Goal: Use online tool/utility: Utilize a website feature to perform a specific function

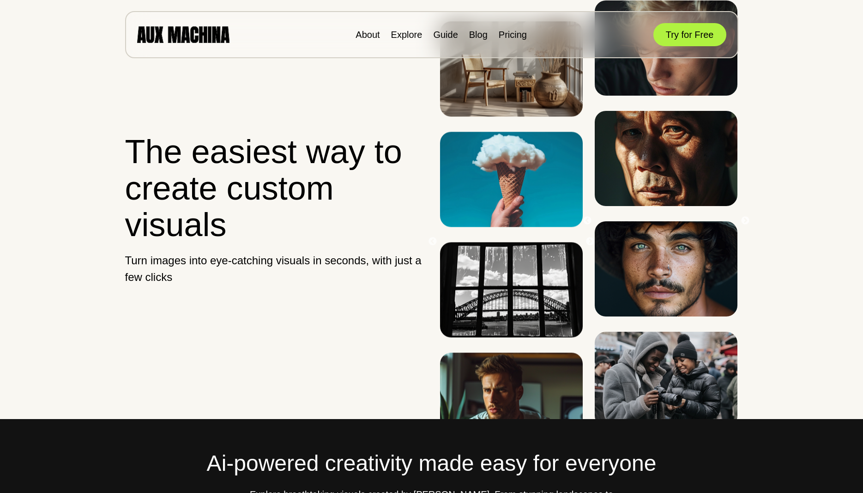
scroll to position [330, 0]
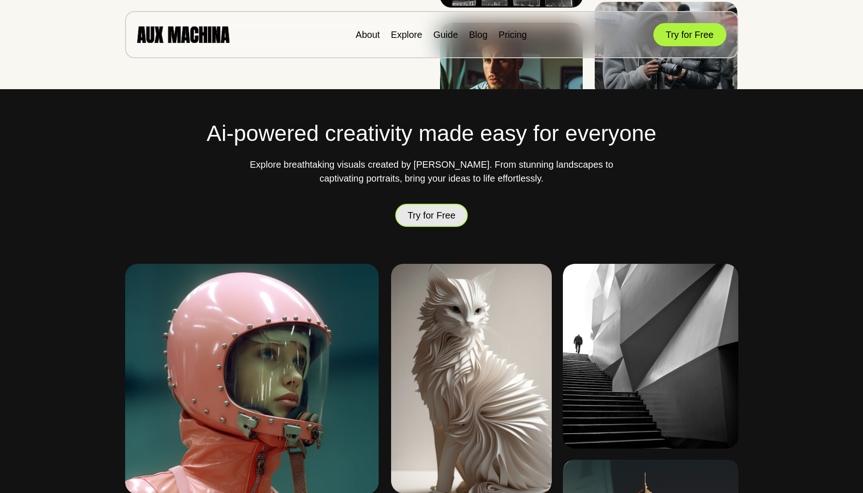
click at [441, 213] on button "Try for Free" at bounding box center [431, 215] width 73 height 23
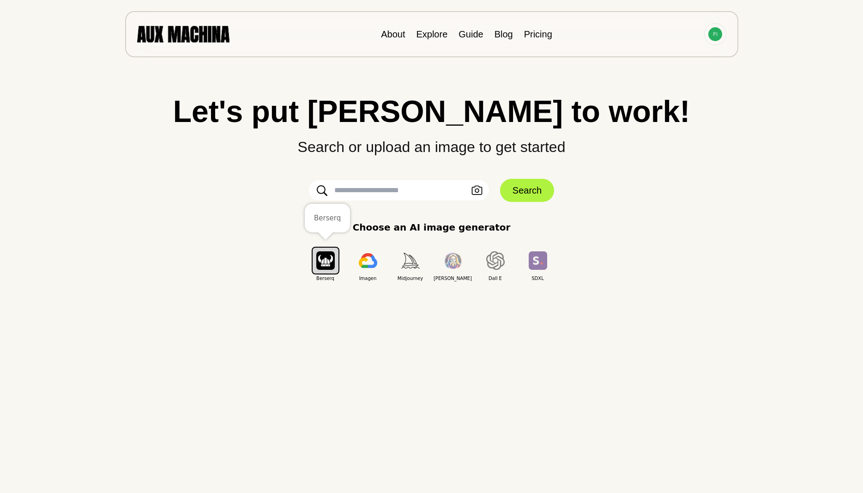
click at [322, 262] on img "button" at bounding box center [325, 260] width 18 height 18
click at [477, 190] on icon "button" at bounding box center [476, 191] width 11 height 10
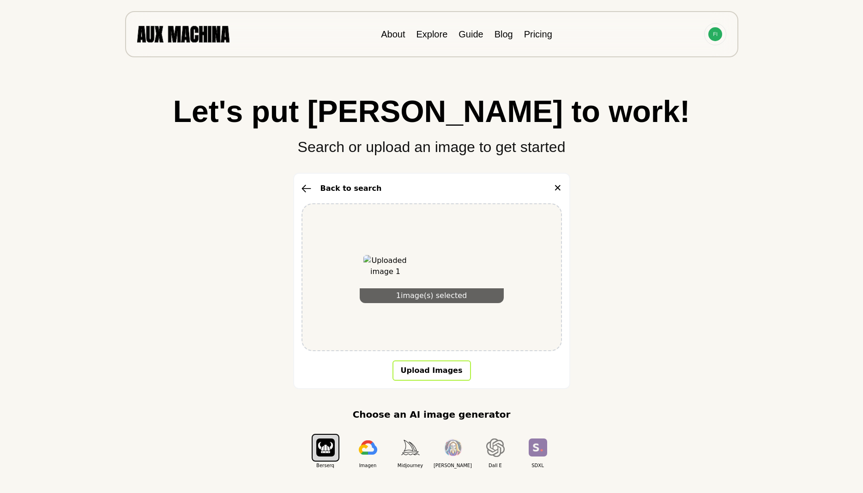
click at [431, 373] on button "Upload Images" at bounding box center [432, 370] width 79 height 20
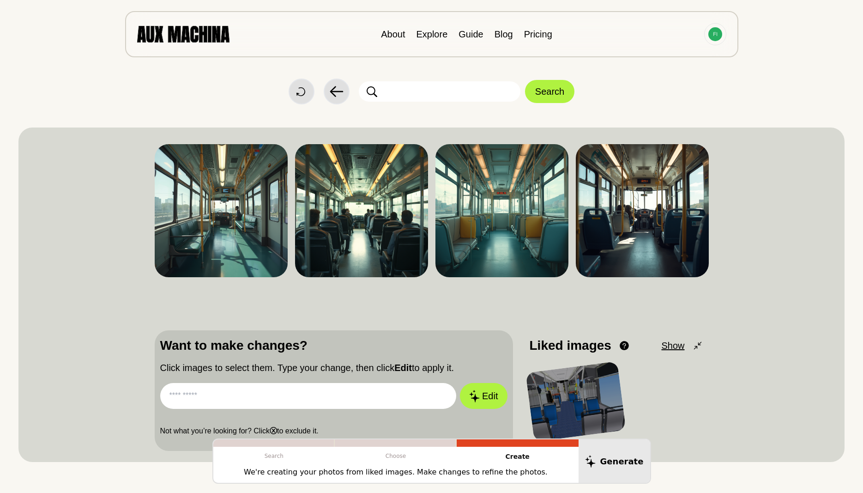
click at [787, 145] on div "Dislike Like Share Download Dislike Like Share Download Dislike Like Share Down…" at bounding box center [431, 294] width 826 height 334
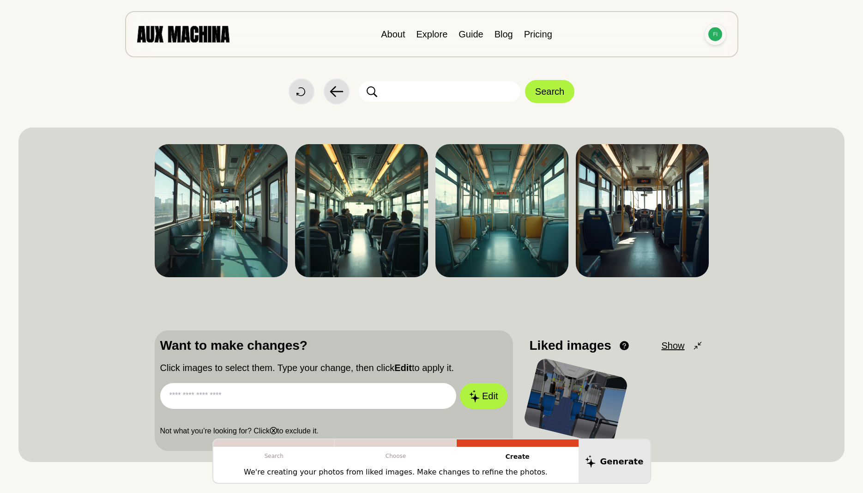
click at [715, 35] on img at bounding box center [715, 34] width 14 height 14
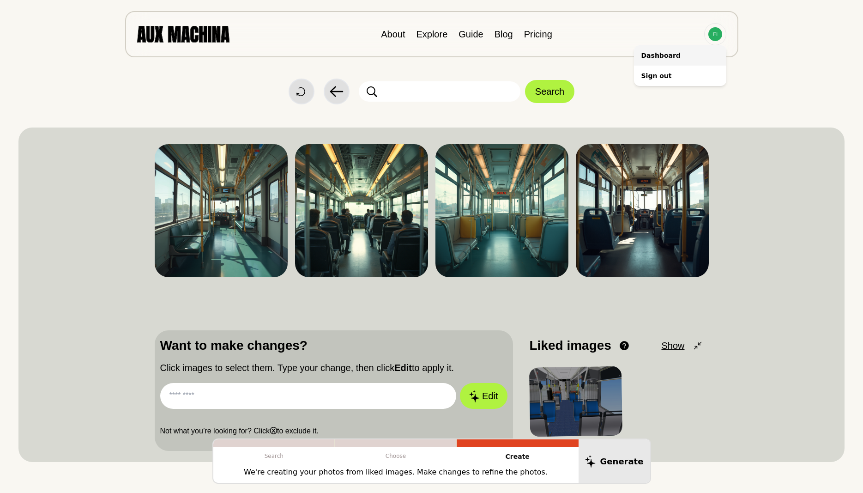
click at [673, 54] on li "Dashboard" at bounding box center [680, 55] width 92 height 20
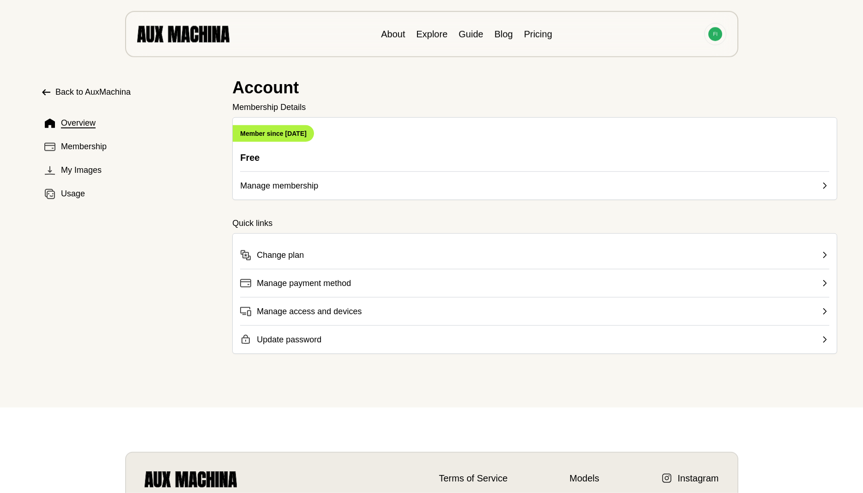
scroll to position [2, 0]
click at [73, 195] on span "Usage" at bounding box center [73, 194] width 24 height 12
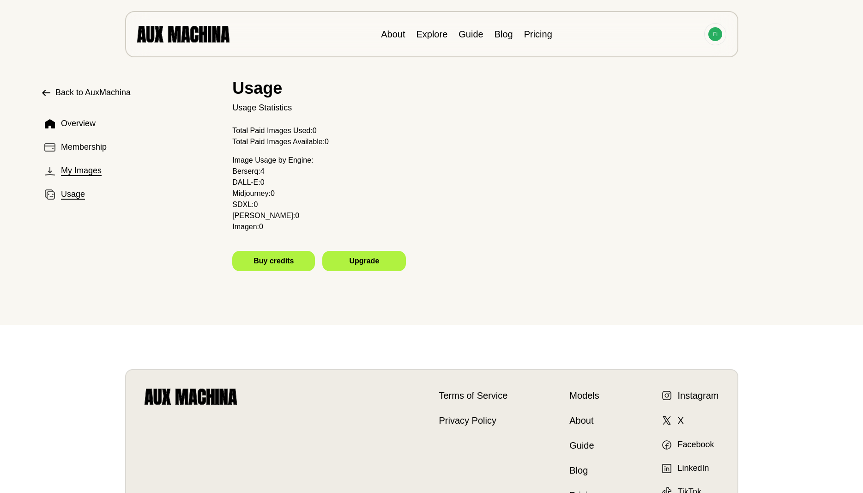
click at [82, 166] on span "My Images" at bounding box center [81, 170] width 41 height 12
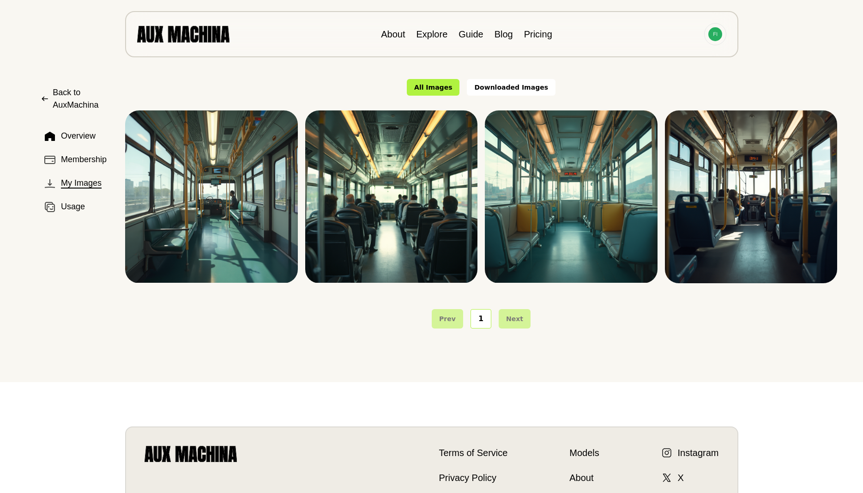
click at [520, 87] on button "Downloaded Images" at bounding box center [511, 87] width 89 height 17
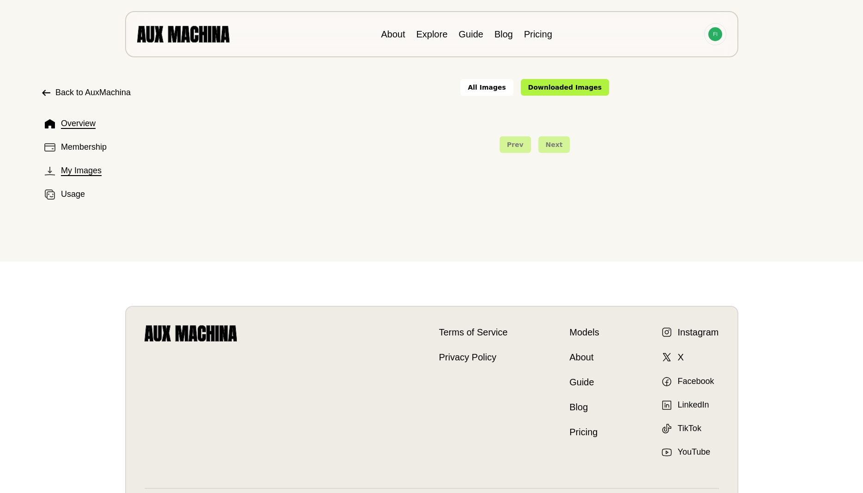
click at [72, 125] on span "Overview" at bounding box center [78, 123] width 35 height 12
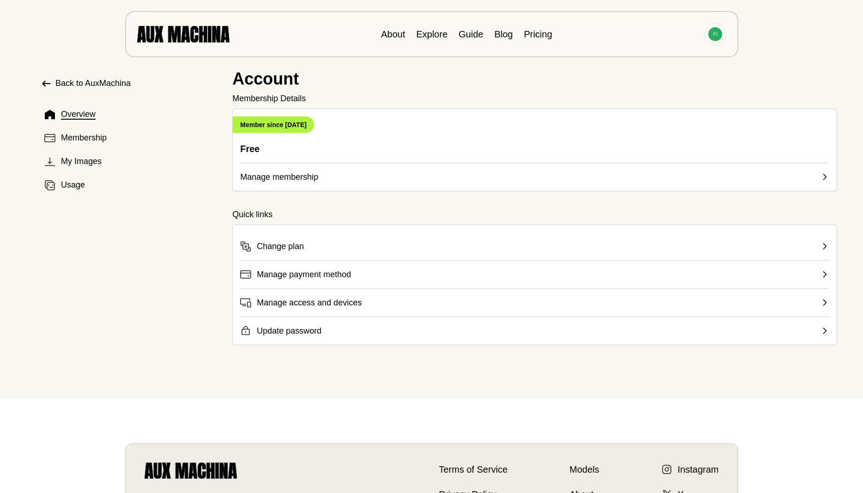
scroll to position [0, 0]
